Goal: Entertainment & Leisure: Consume media (video, audio)

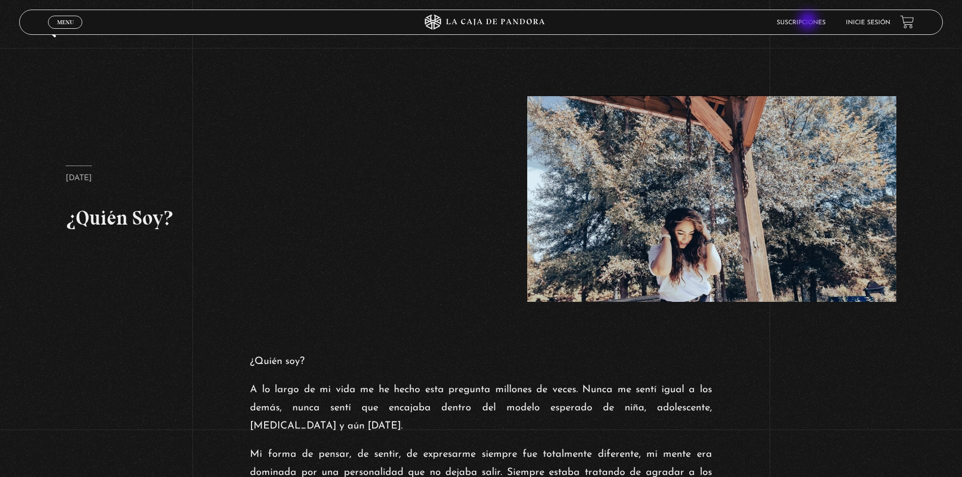
click at [809, 22] on link "Suscripciones" at bounding box center [801, 23] width 49 height 6
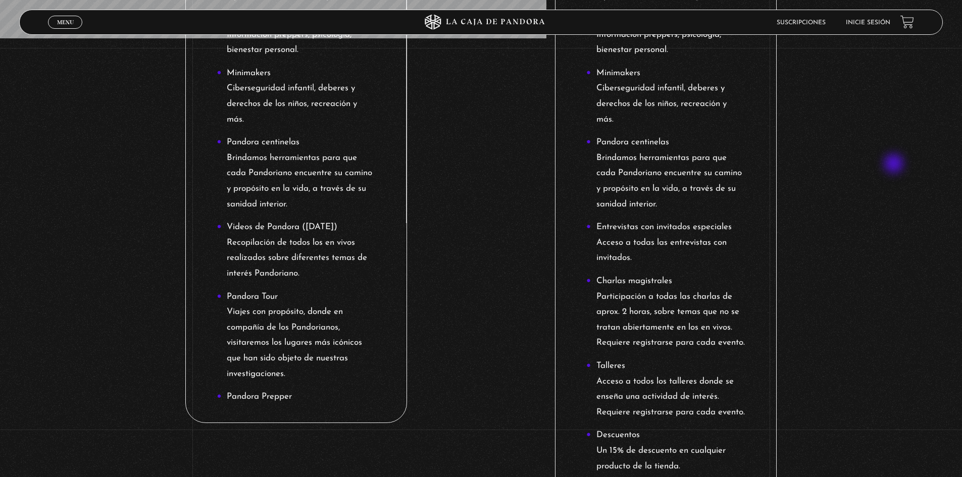
scroll to position [657, 0]
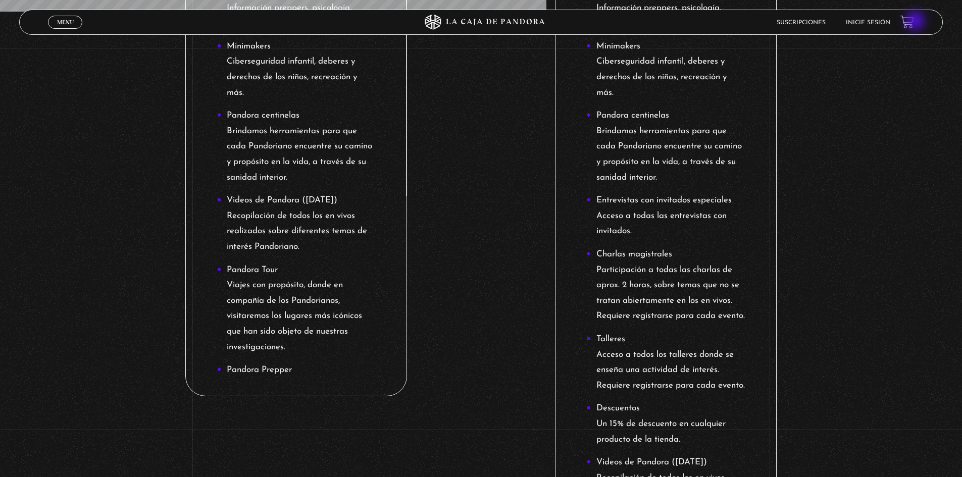
click at [914, 22] on link at bounding box center [907, 22] width 14 height 14
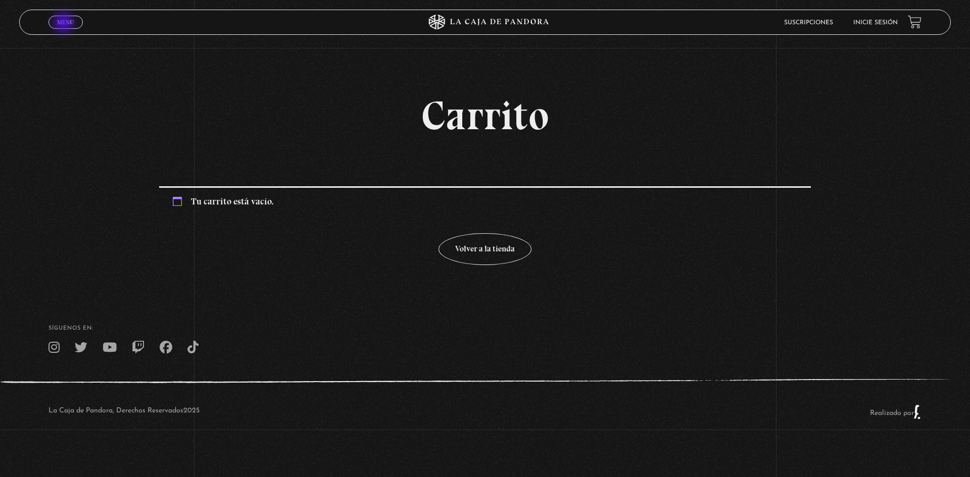
click at [65, 24] on span "Menu" at bounding box center [65, 22] width 17 height 6
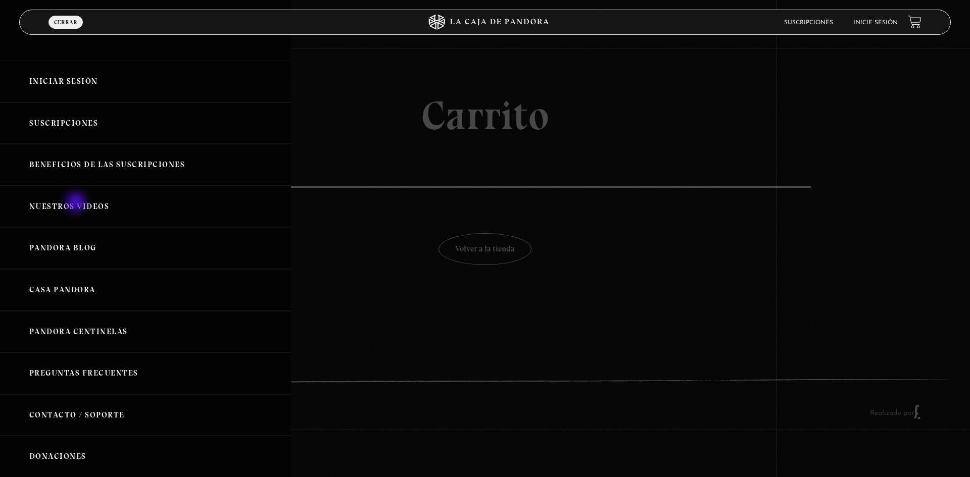
click at [77, 204] on link "Nuestros Videos" at bounding box center [145, 207] width 291 height 42
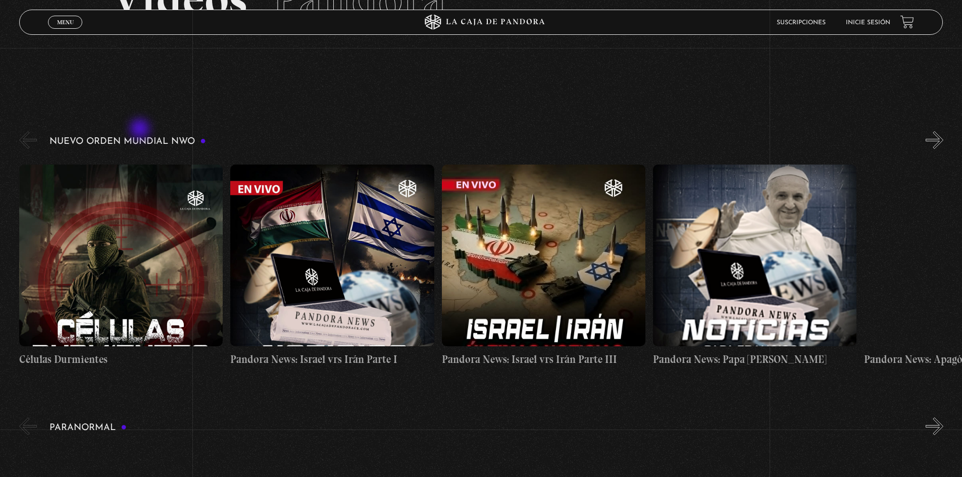
scroll to position [101, 0]
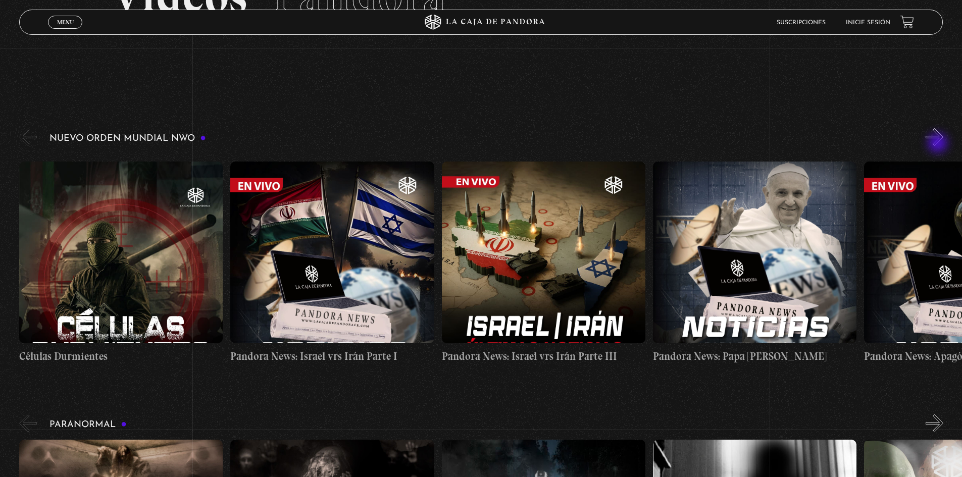
click at [939, 144] on button "»" at bounding box center [935, 137] width 18 height 18
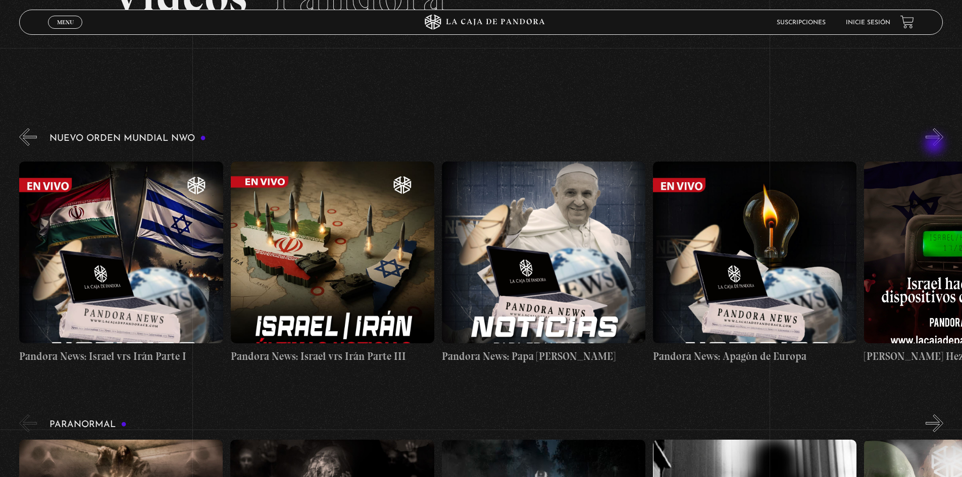
click at [935, 145] on button "»" at bounding box center [935, 137] width 18 height 18
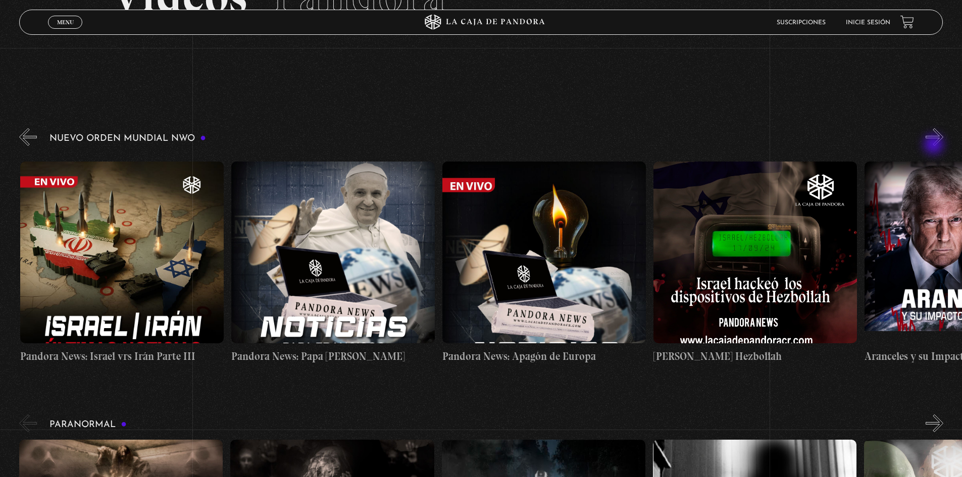
scroll to position [0, 422]
click at [940, 141] on button "»" at bounding box center [935, 137] width 18 height 18
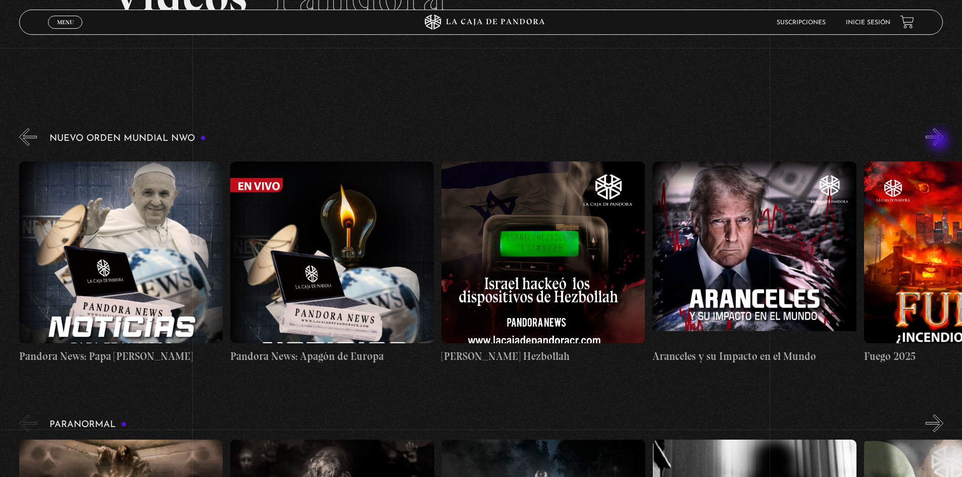
click at [940, 141] on button "»" at bounding box center [935, 137] width 18 height 18
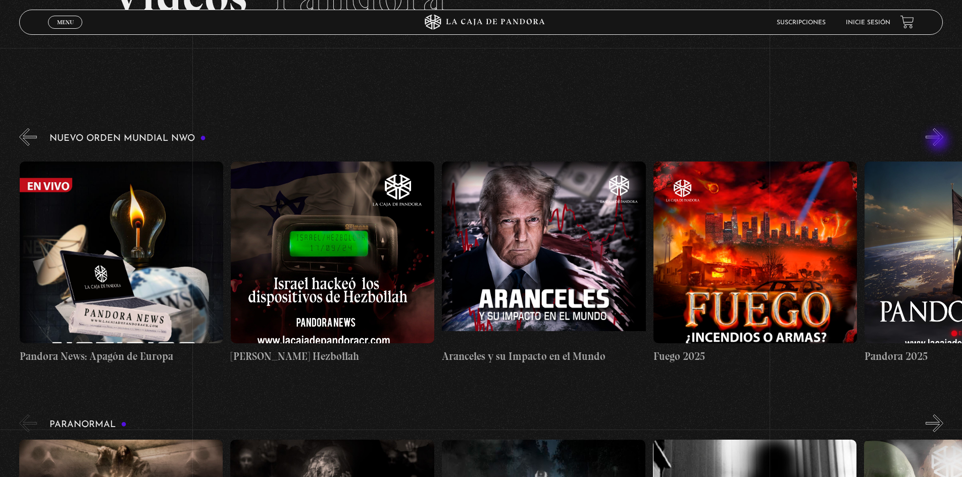
scroll to position [0, 845]
click at [938, 142] on button "»" at bounding box center [935, 137] width 18 height 18
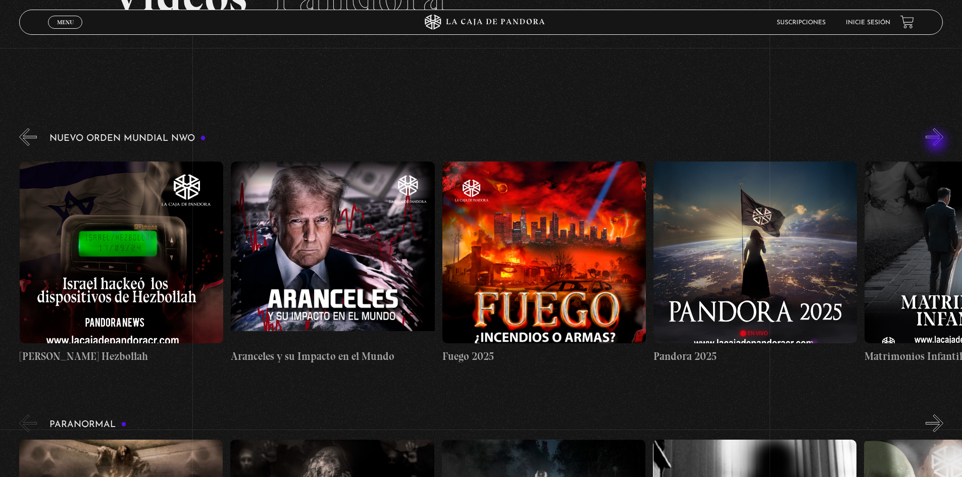
scroll to position [0, 1056]
click at [936, 143] on button "»" at bounding box center [935, 137] width 18 height 18
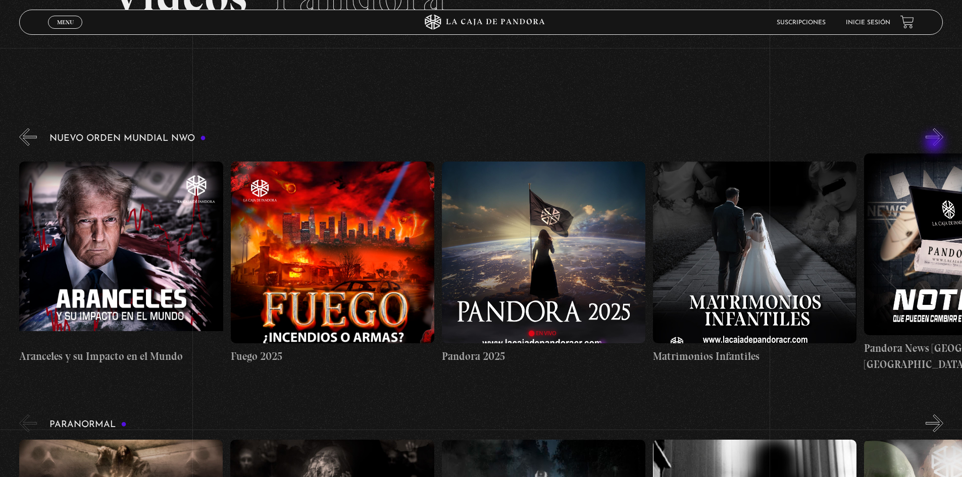
click at [935, 143] on button "»" at bounding box center [935, 137] width 18 height 18
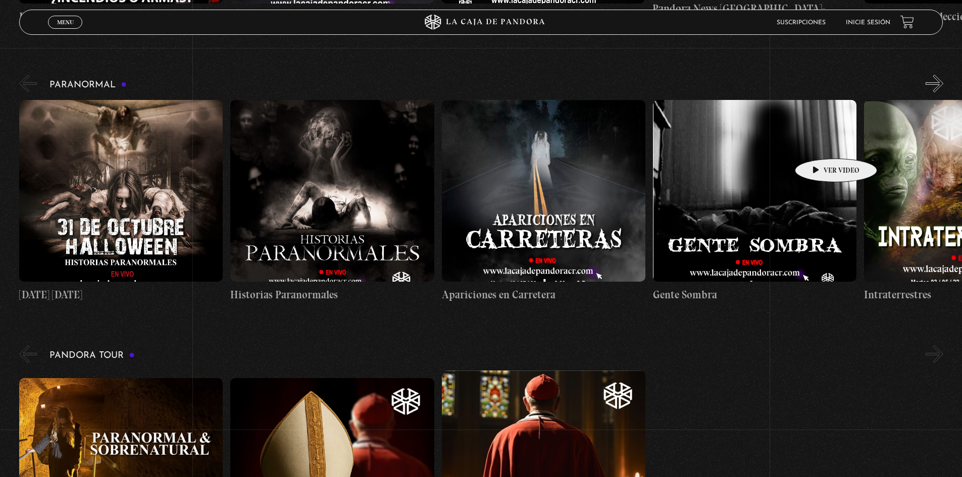
scroll to position [455, 0]
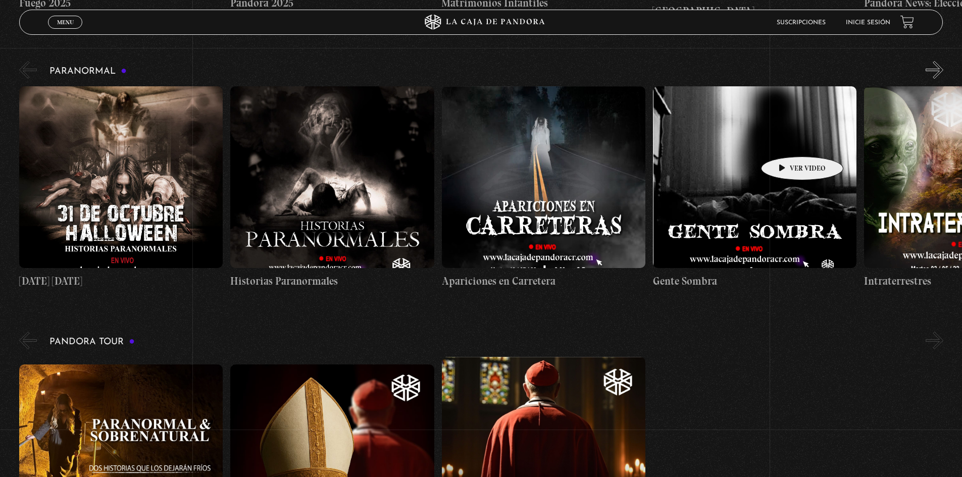
click at [786, 141] on figure at bounding box center [755, 177] width 204 height 182
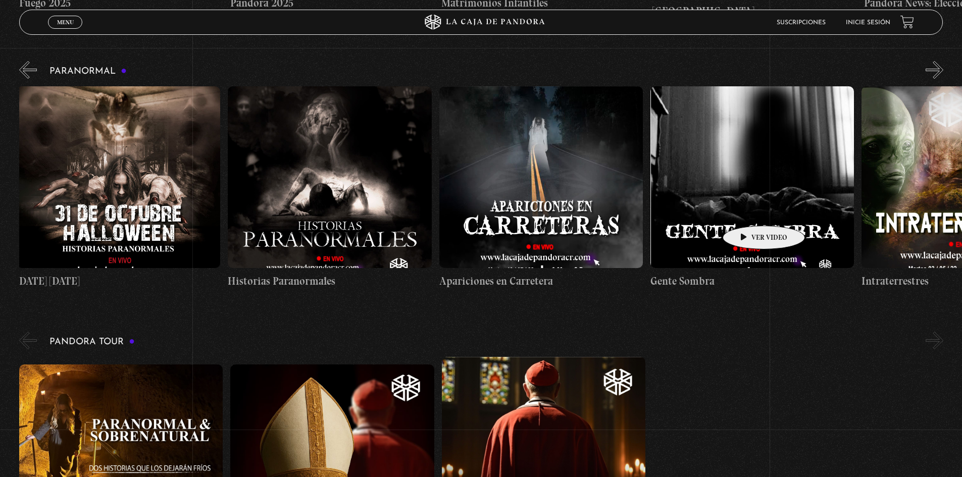
click at [748, 211] on figure at bounding box center [752, 177] width 204 height 182
